Goal: Information Seeking & Learning: Learn about a topic

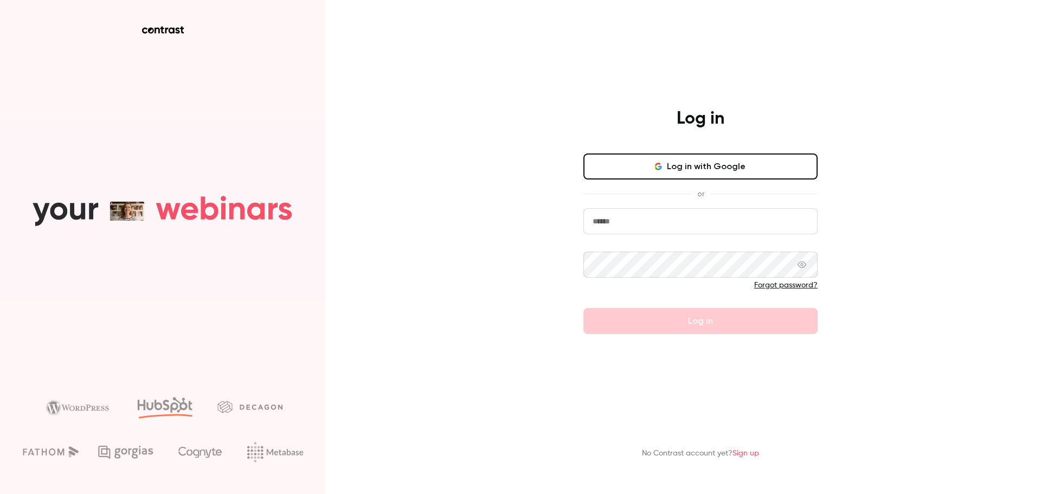
type input "*****"
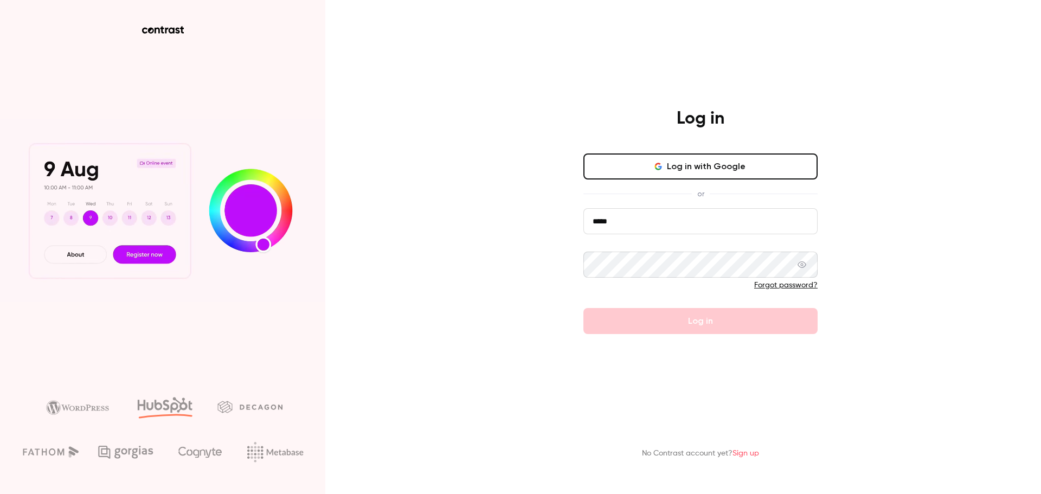
click at [639, 167] on button "Log in with Google" at bounding box center [700, 166] width 234 height 26
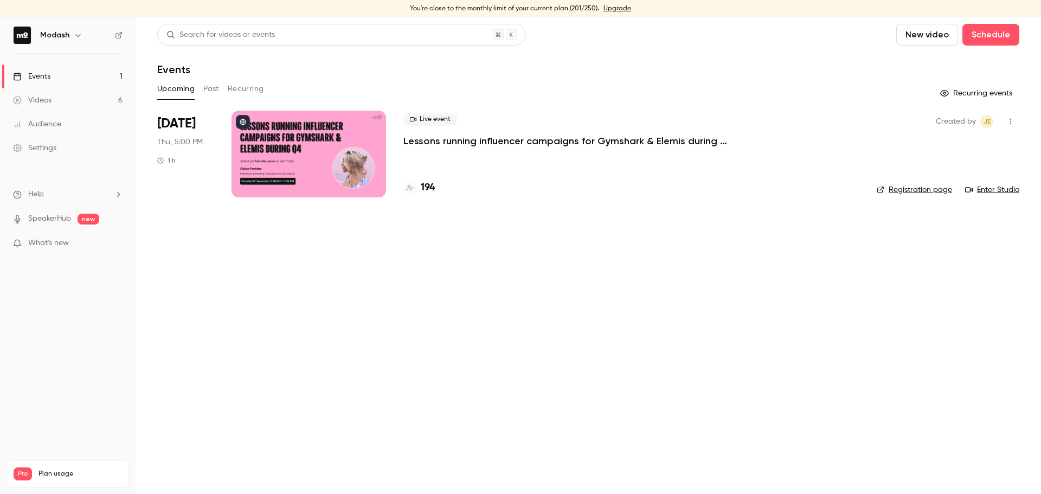
click at [471, 150] on div "Live event Lessons running influencer campaigns for Gymshark & Elemis during Q4…" at bounding box center [631, 154] width 456 height 87
click at [468, 144] on p "Lessons running influencer campaigns for Gymshark & Elemis during Q4" at bounding box center [565, 140] width 325 height 13
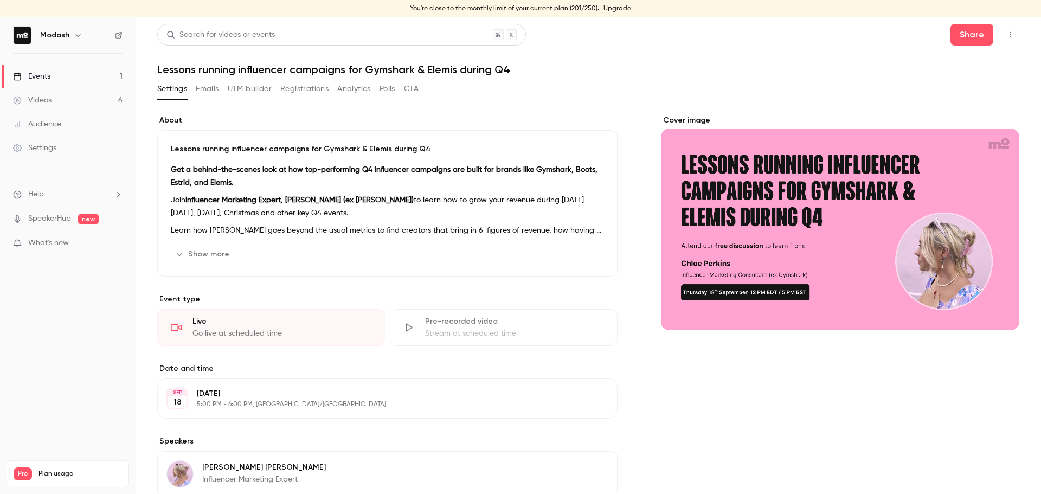
click at [323, 88] on button "Registrations" at bounding box center [304, 88] width 48 height 17
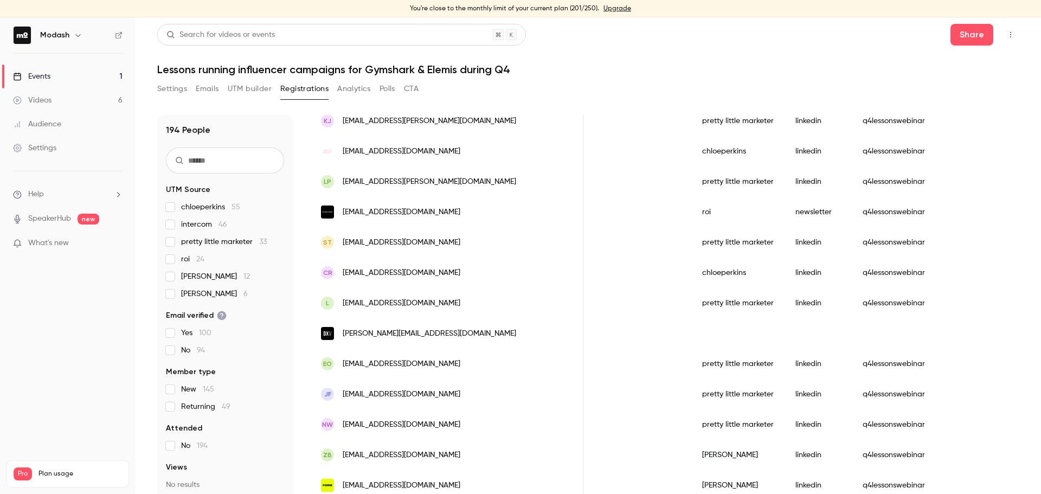
scroll to position [13, 0]
